Goal: Find specific page/section: Find specific page/section

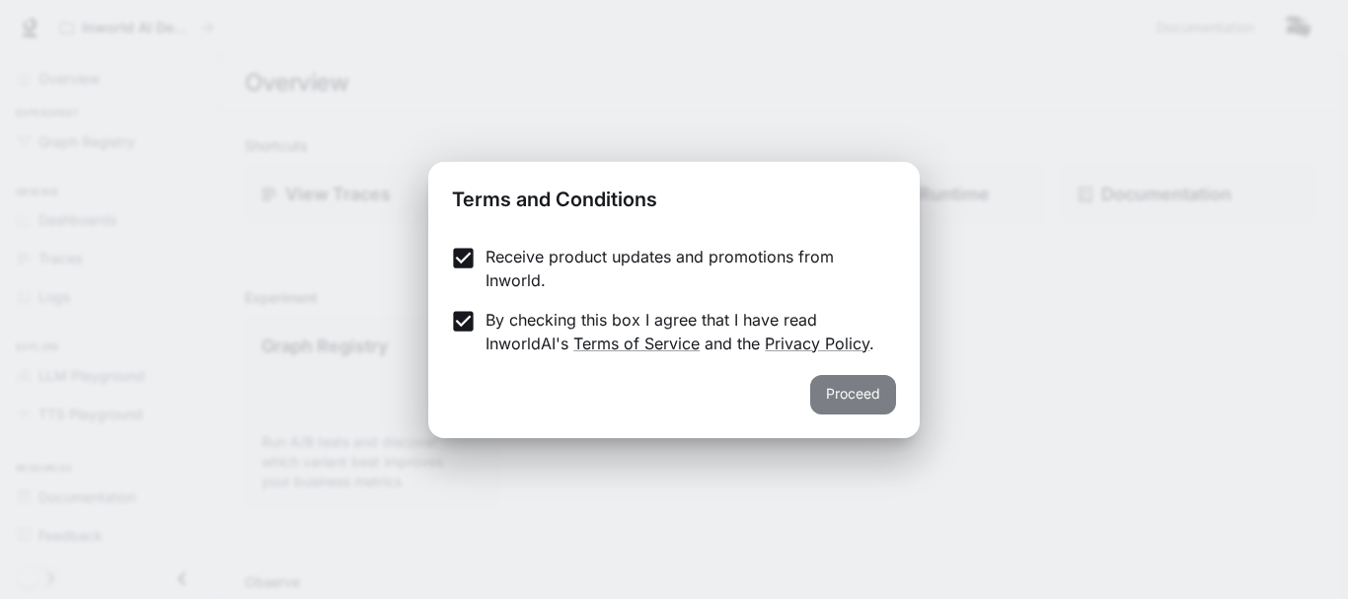
click at [864, 398] on button "Proceed" at bounding box center [853, 394] width 86 height 39
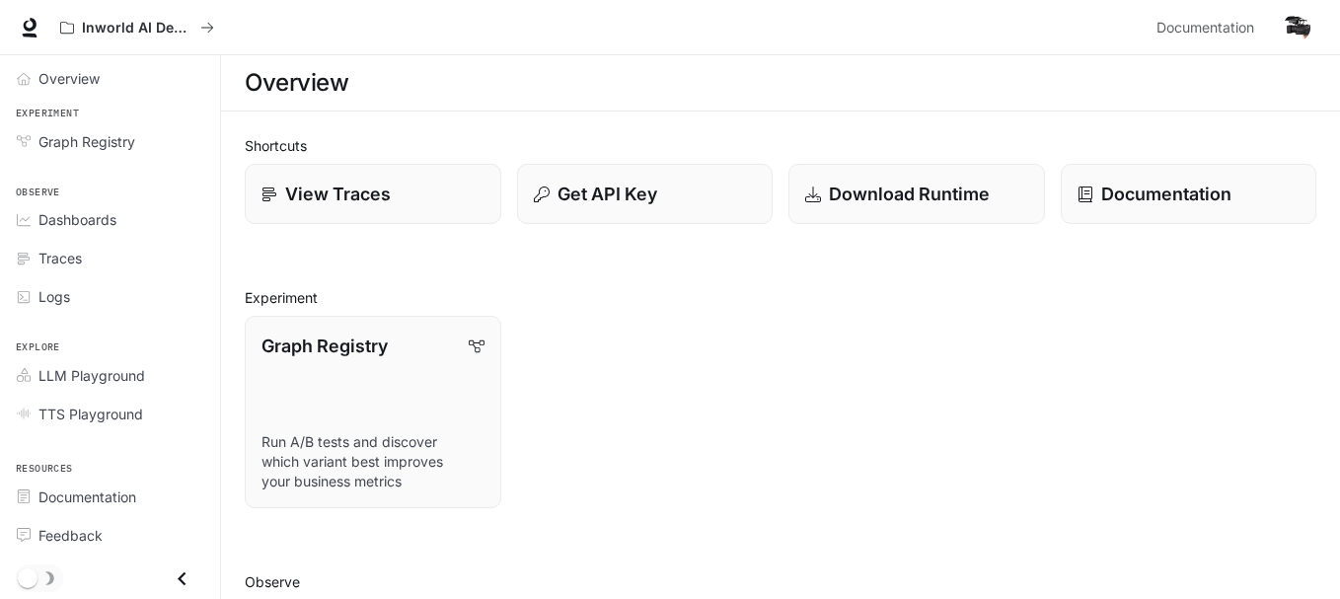
click at [441, 144] on h2 "Shortcuts" at bounding box center [781, 145] width 1072 height 21
click at [265, 145] on h2 "Shortcuts" at bounding box center [781, 145] width 1072 height 21
click at [368, 196] on p "View Traces" at bounding box center [337, 194] width 107 height 27
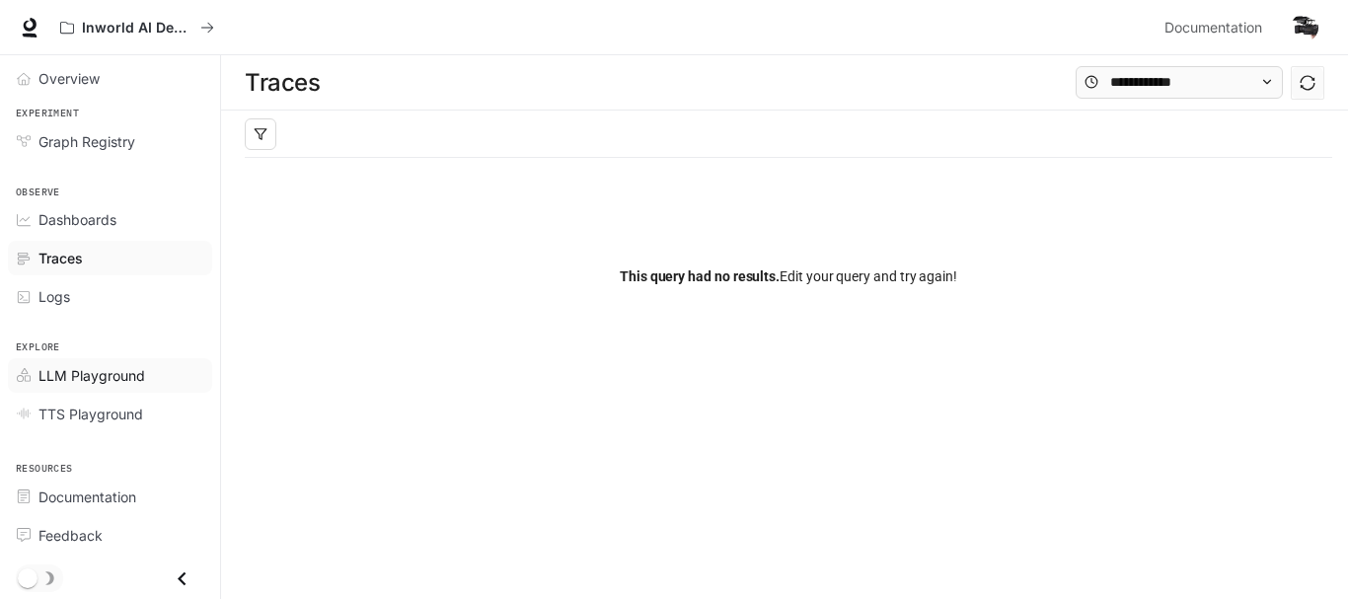
click at [102, 372] on span "LLM Playground" at bounding box center [91, 375] width 107 height 21
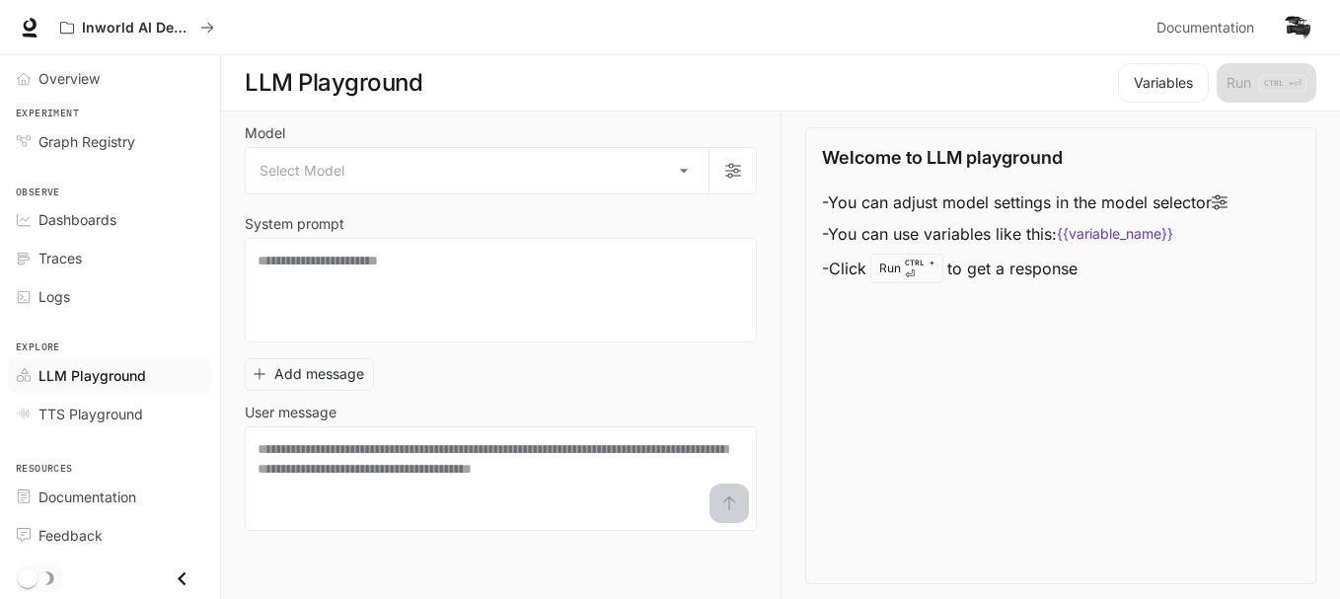
scroll to position [1, 0]
